Goal: Find specific page/section: Find specific page/section

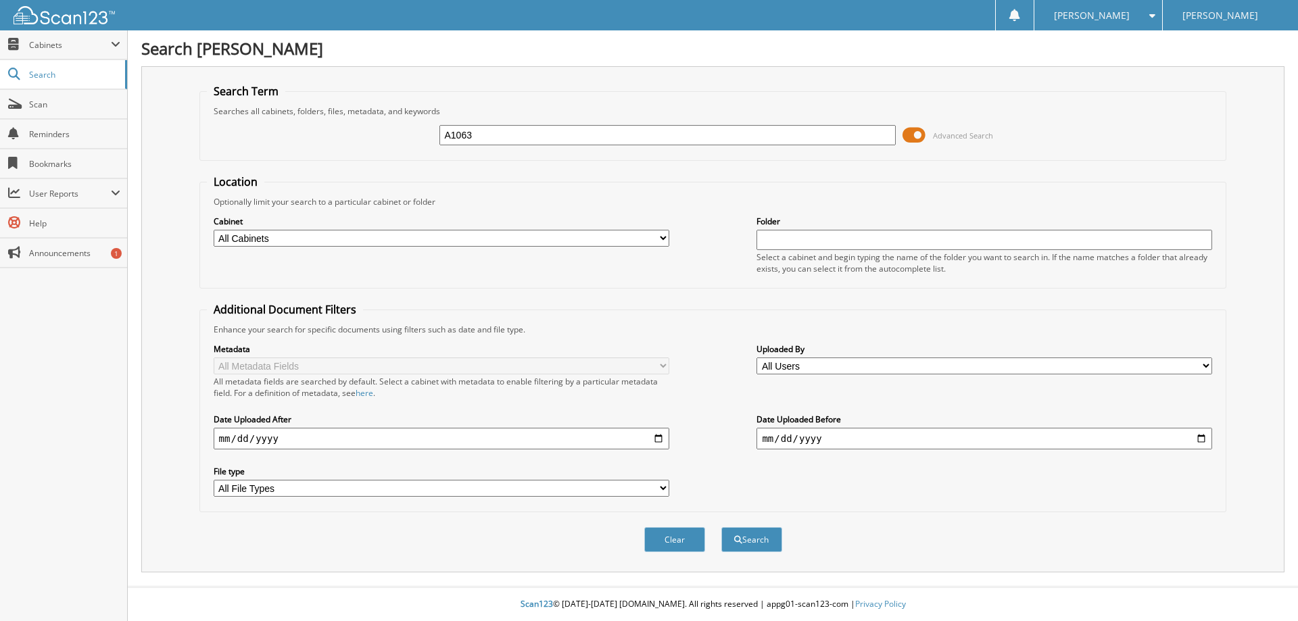
type input "A1063"
drag, startPoint x: 704, startPoint y: 362, endPoint x: 706, endPoint y: 421, distance: 58.9
drag, startPoint x: 706, startPoint y: 421, endPoint x: 766, endPoint y: 544, distance: 136.4
click at [766, 544] on button "Search" at bounding box center [751, 539] width 61 height 25
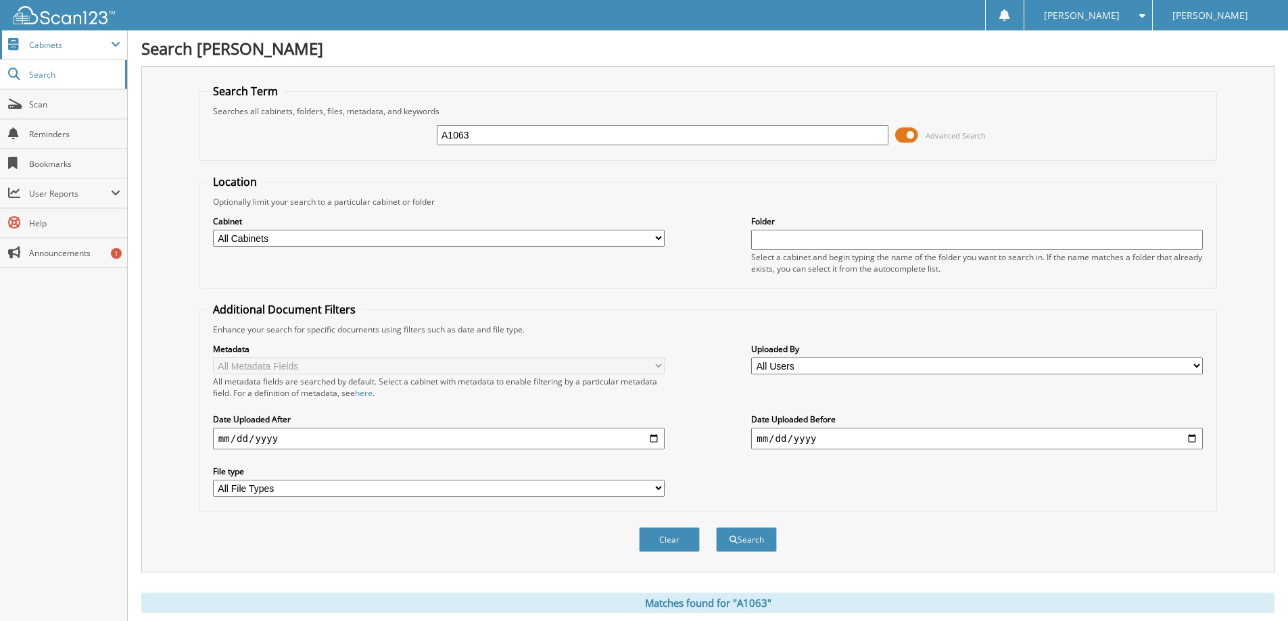
click at [40, 39] on span "Cabinets" at bounding box center [70, 44] width 82 height 11
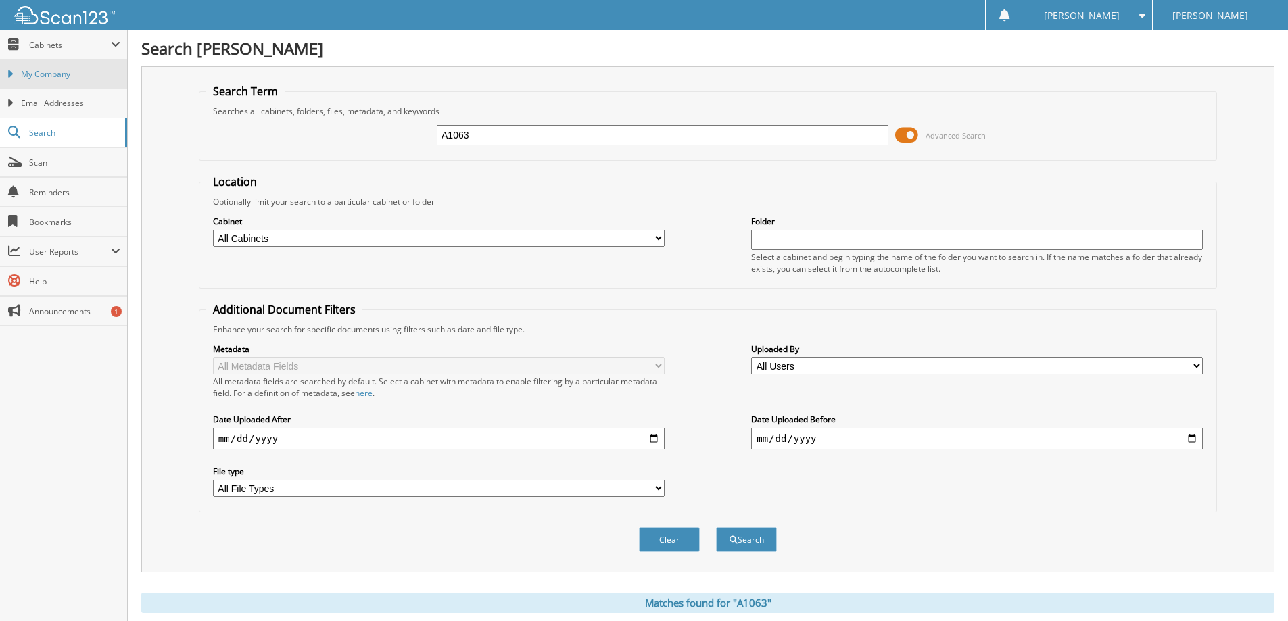
click at [49, 73] on span "My Company" at bounding box center [70, 74] width 99 height 12
